Goal: Check status: Check status

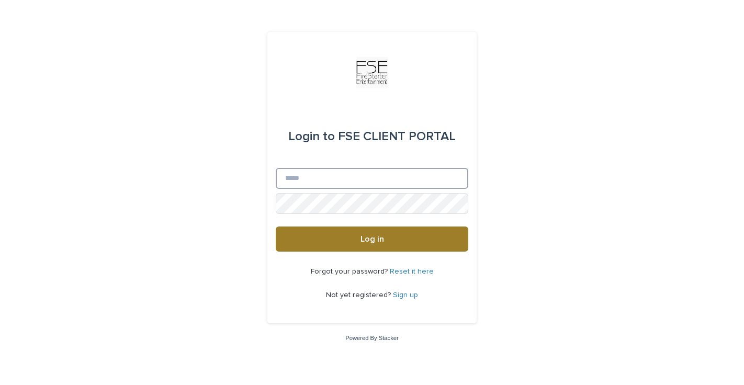
type input "**********"
click at [326, 235] on button "Log in" at bounding box center [372, 239] width 193 height 25
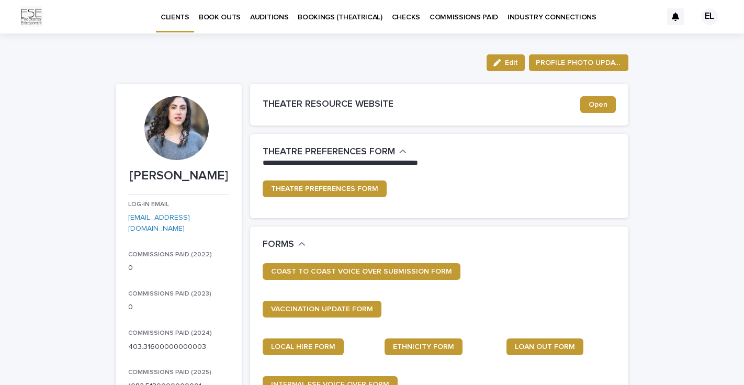
click at [349, 16] on p "BOOKINGS (THEATRICAL)" at bounding box center [340, 11] width 85 height 22
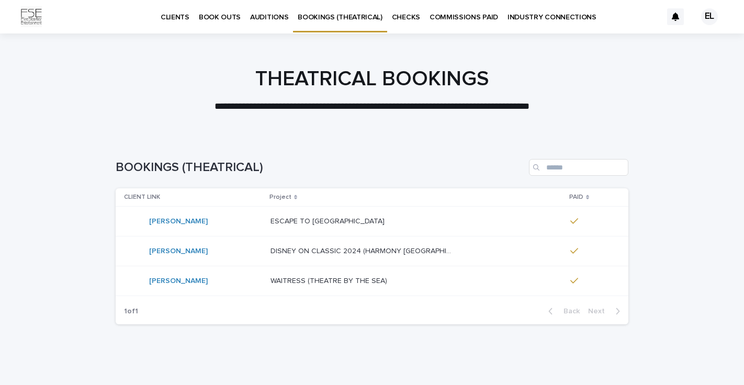
click at [208, 12] on p "BOOK OUTS" at bounding box center [220, 11] width 42 height 22
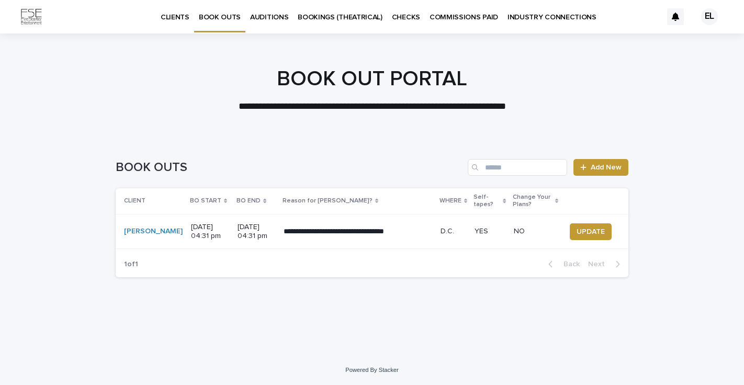
click at [233, 239] on td "[DATE] 04:31 pm" at bounding box center [256, 231] width 46 height 35
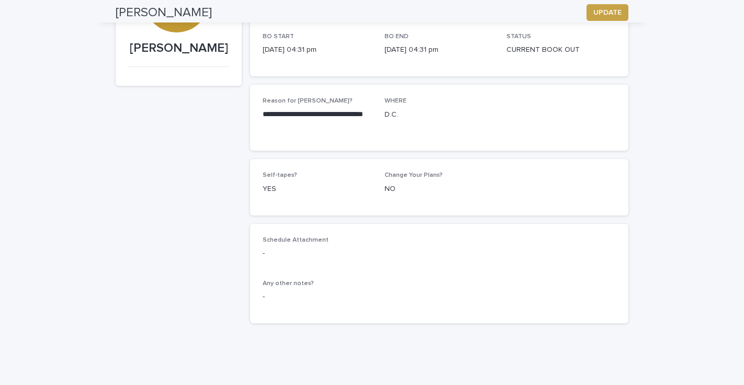
scroll to position [157, 0]
